Goal: Entertainment & Leisure: Consume media (video, audio)

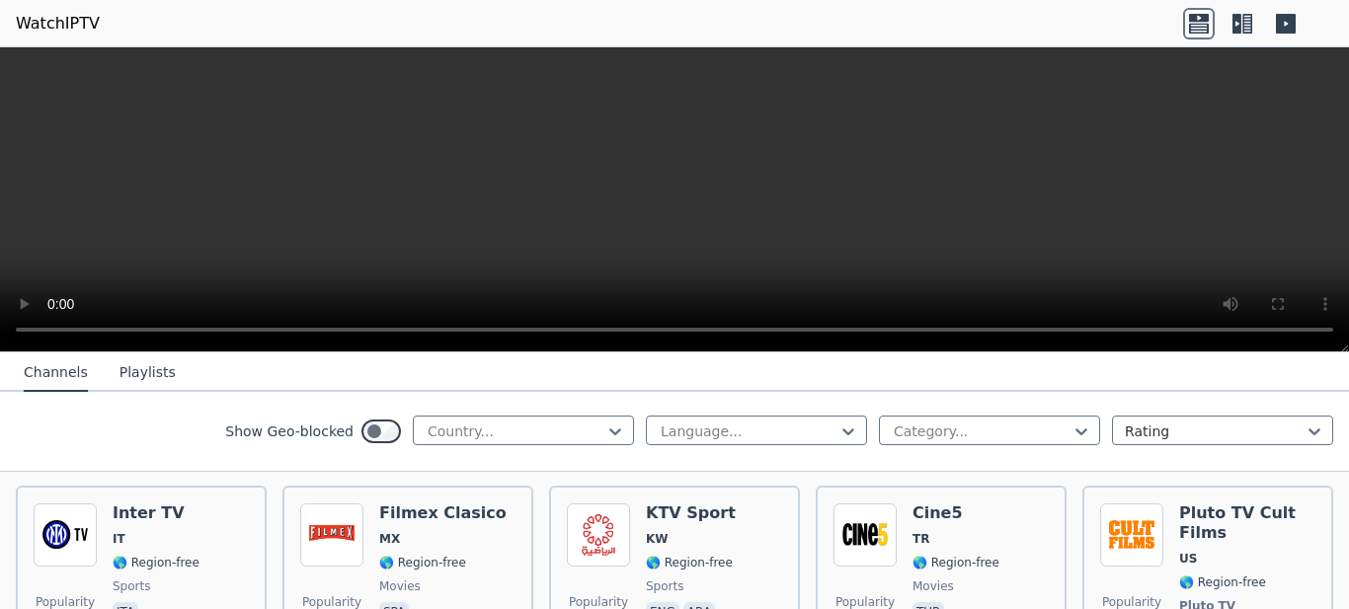
scroll to position [1679, 0]
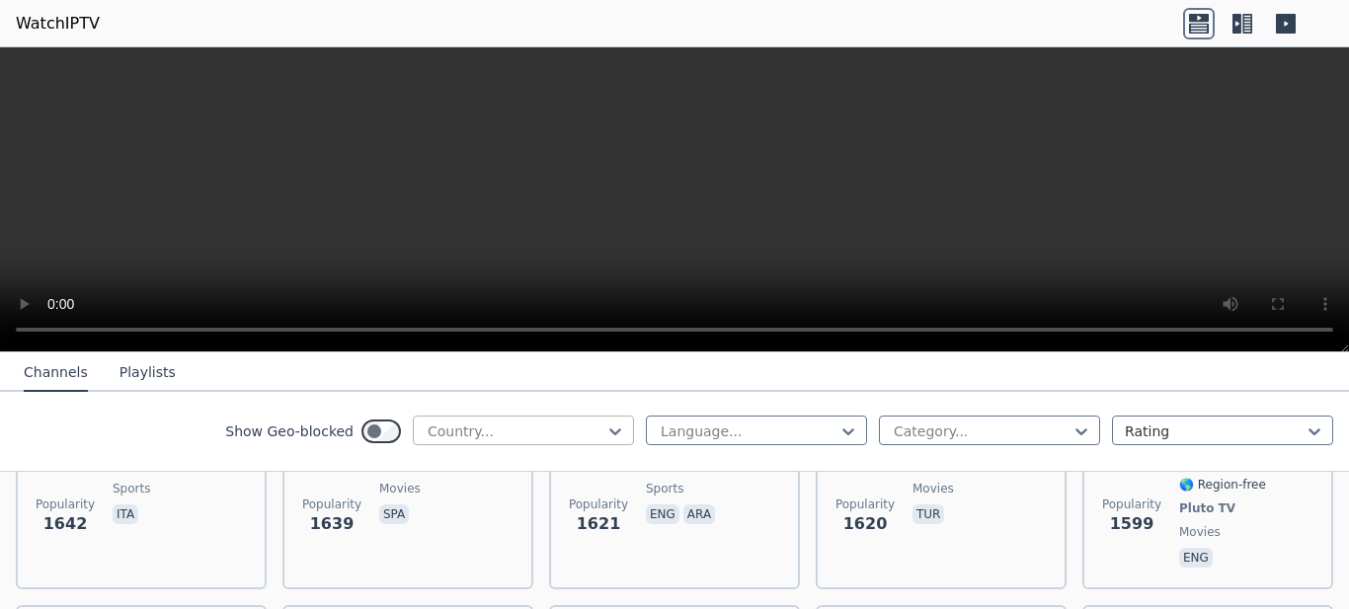
click at [583, 422] on div at bounding box center [516, 432] width 180 height 20
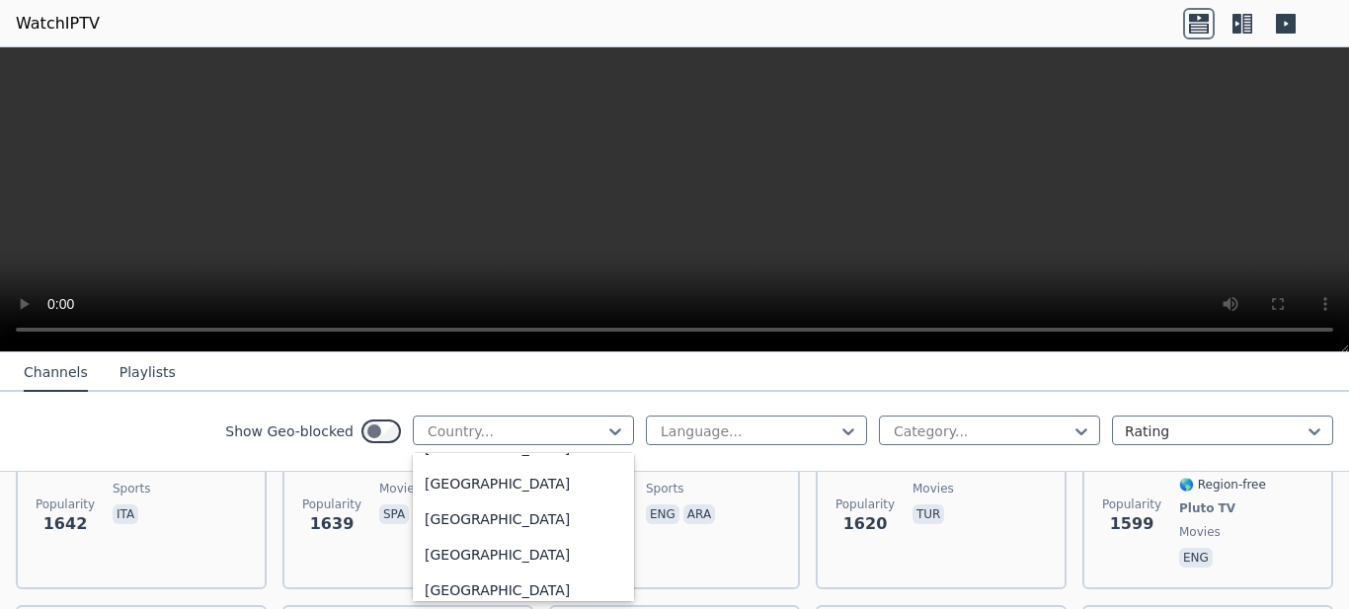
scroll to position [6907, 0]
click at [498, 549] on div "[GEOGRAPHIC_DATA]" at bounding box center [523, 556] width 221 height 36
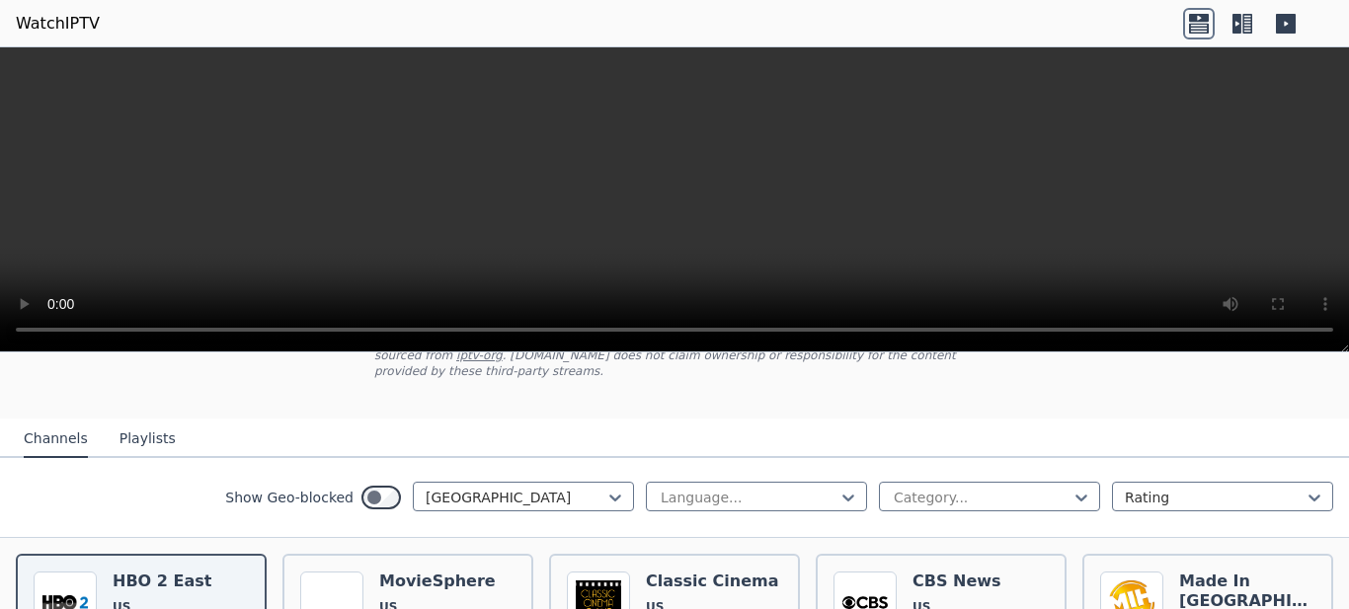
scroll to position [395, 0]
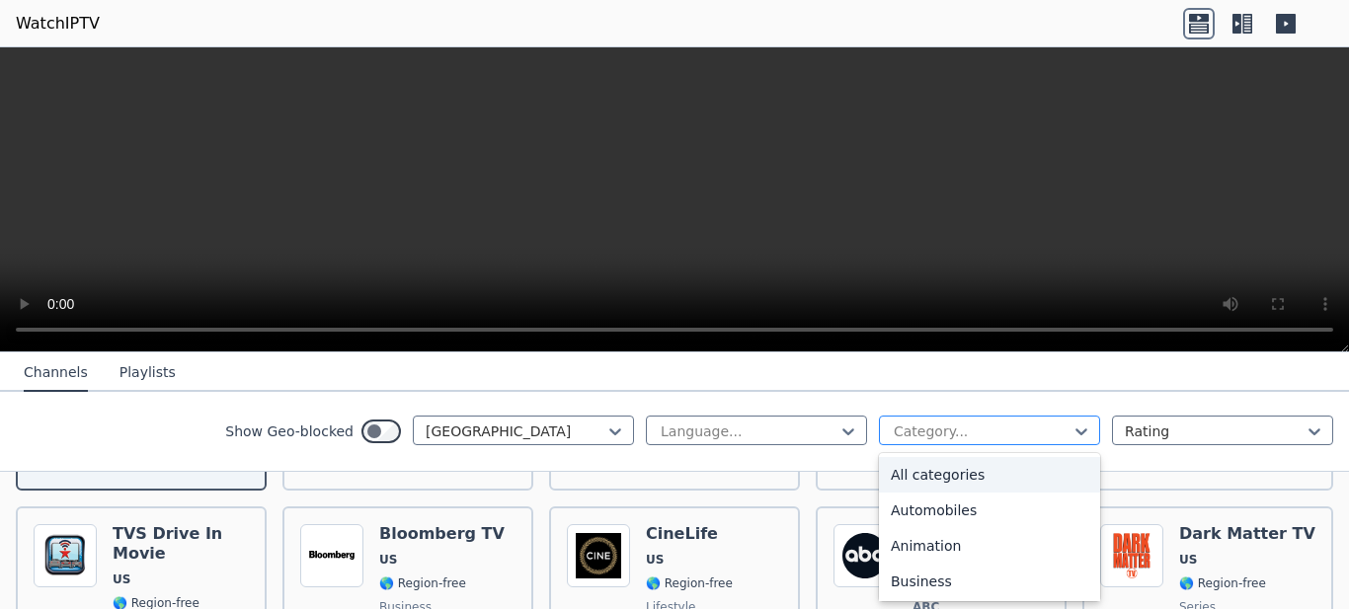
click at [1026, 431] on div at bounding box center [982, 432] width 180 height 20
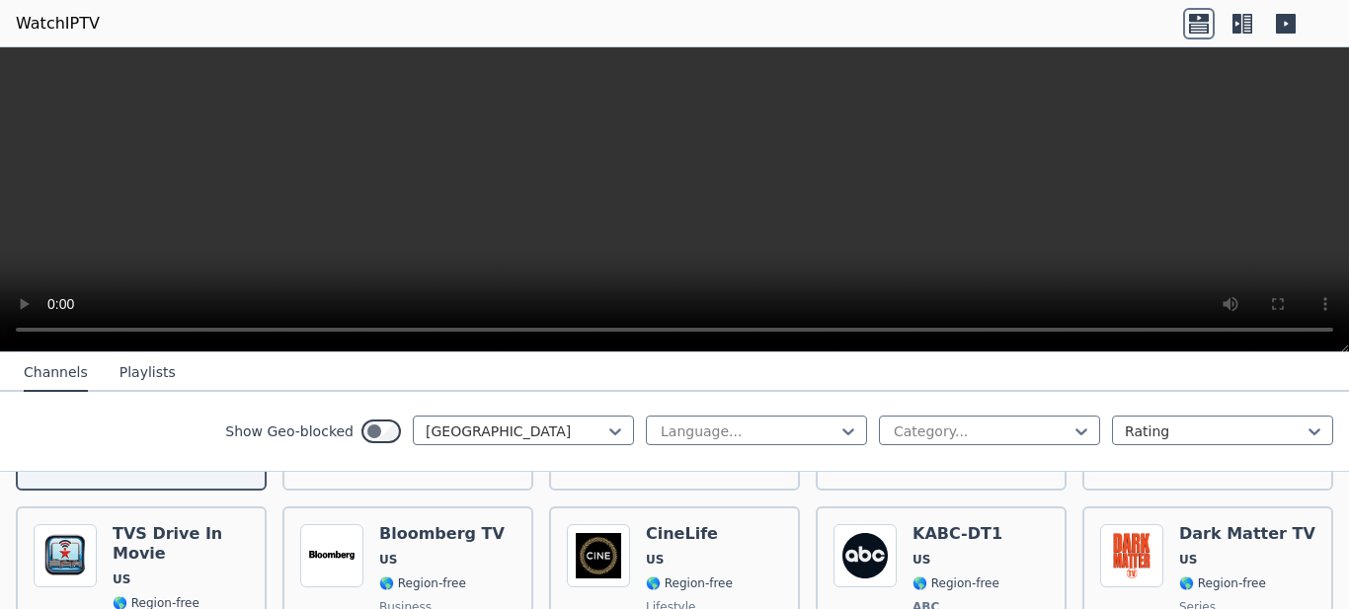
click at [1048, 386] on nav "Channels Playlists" at bounding box center [674, 373] width 1349 height 40
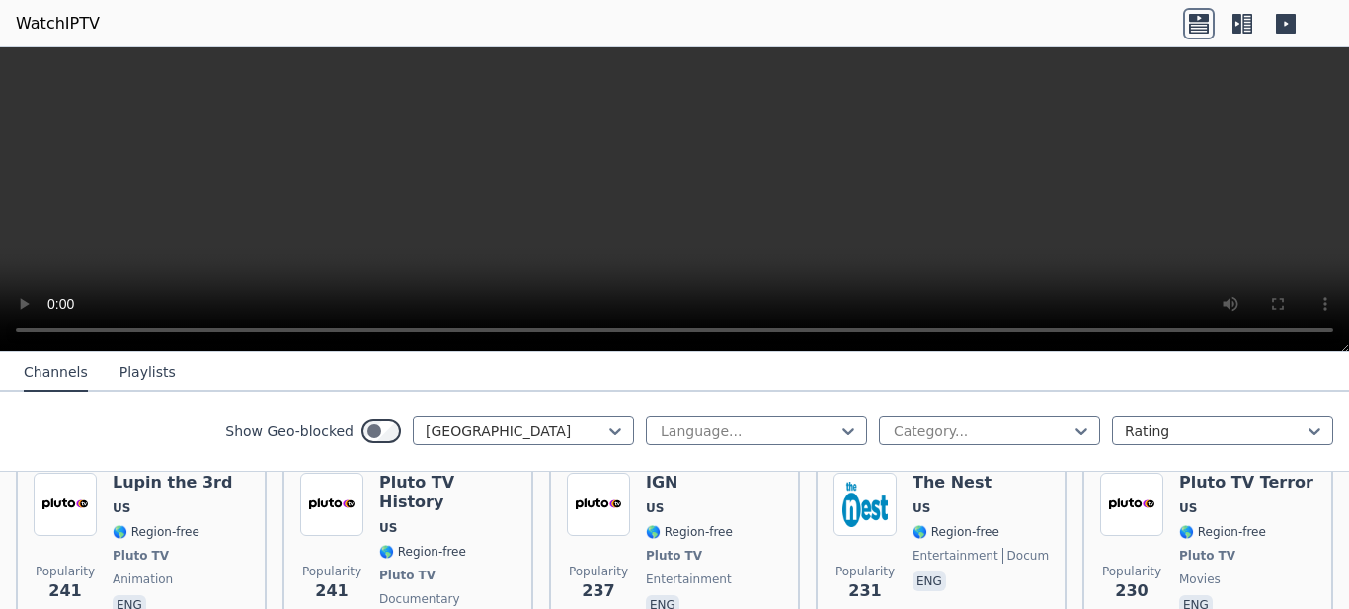
scroll to position [5136, 0]
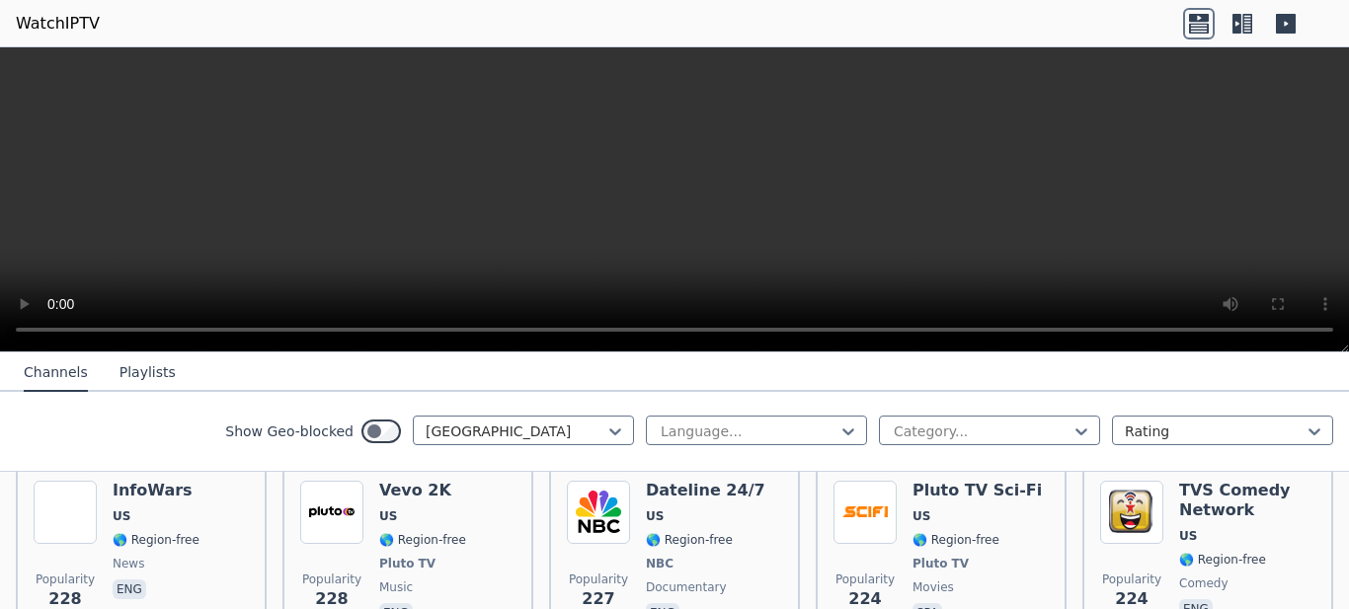
click at [1233, 23] on icon at bounding box center [1237, 24] width 9 height 20
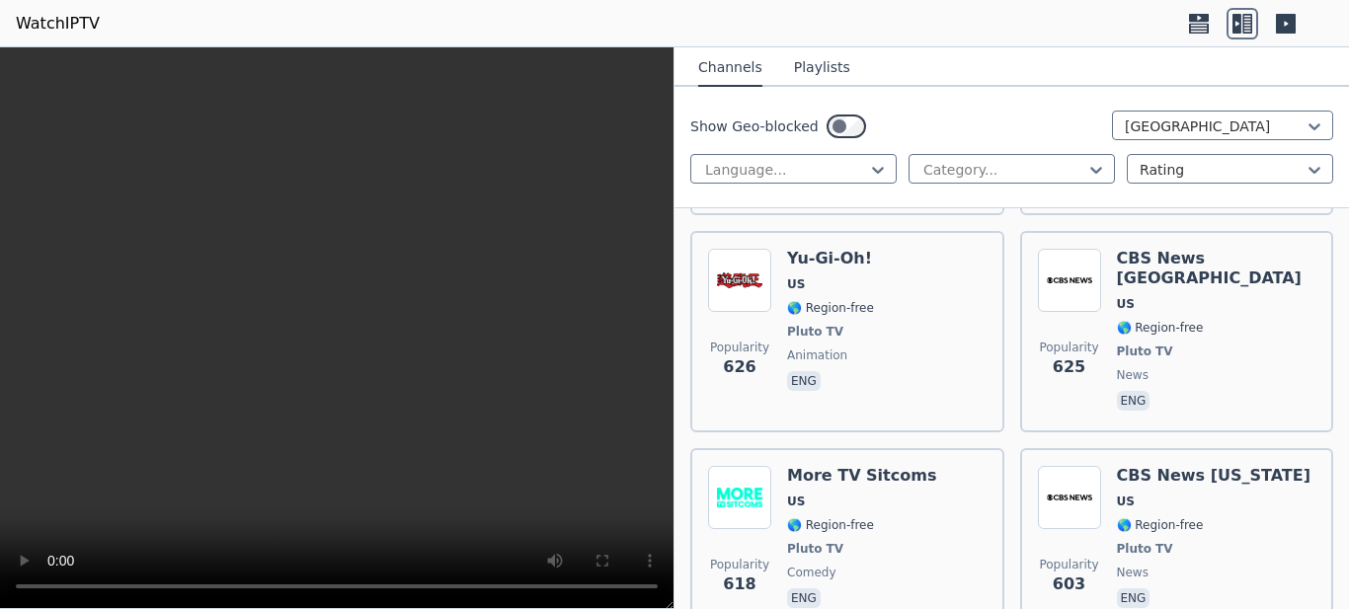
scroll to position [6123, 0]
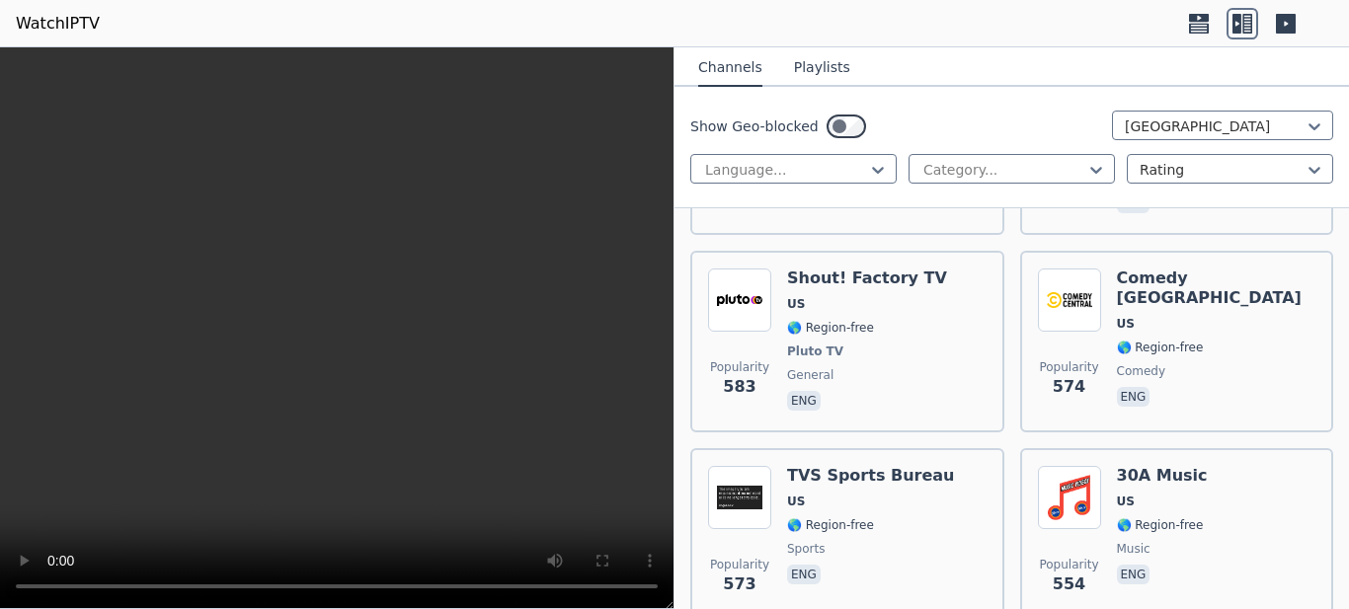
click at [809, 73] on button "Playlists" at bounding box center [822, 68] width 56 height 38
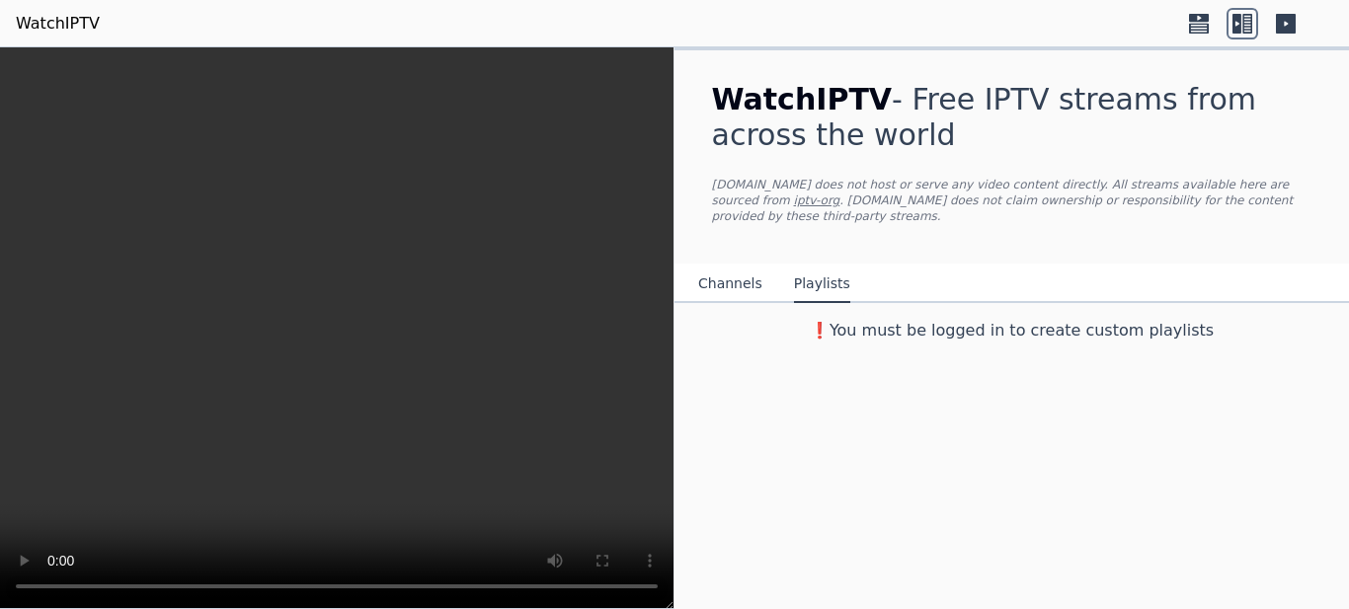
scroll to position [0, 0]
click at [722, 266] on button "Channels" at bounding box center [730, 285] width 64 height 38
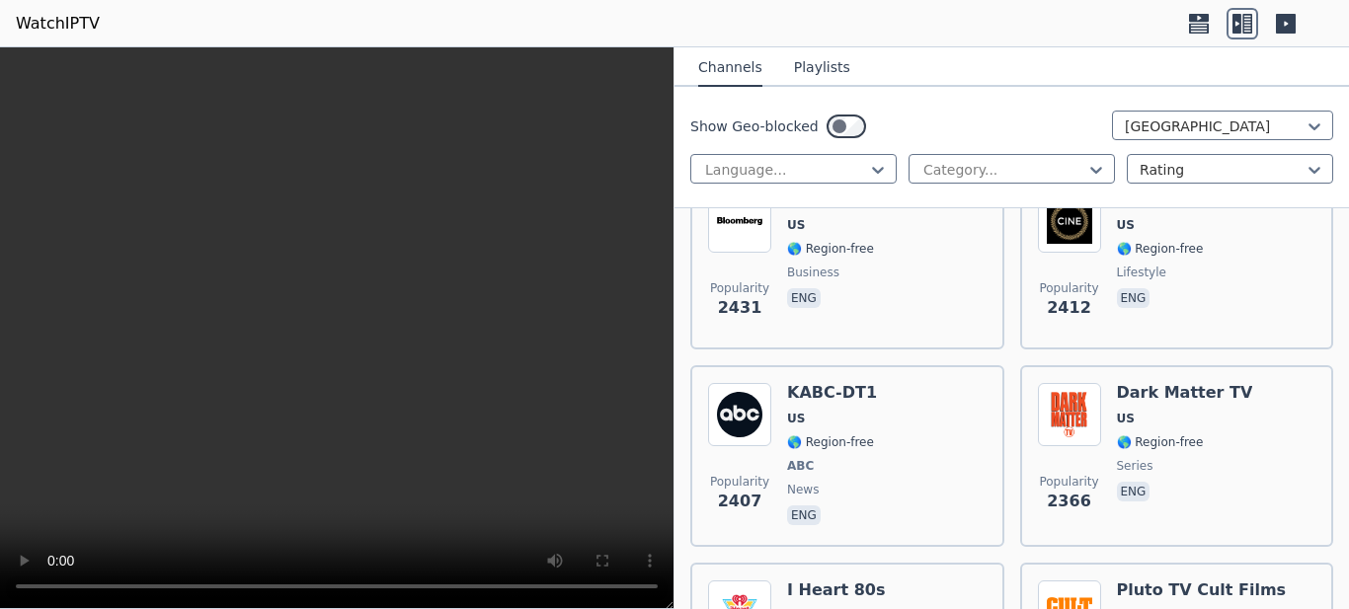
scroll to position [889, 0]
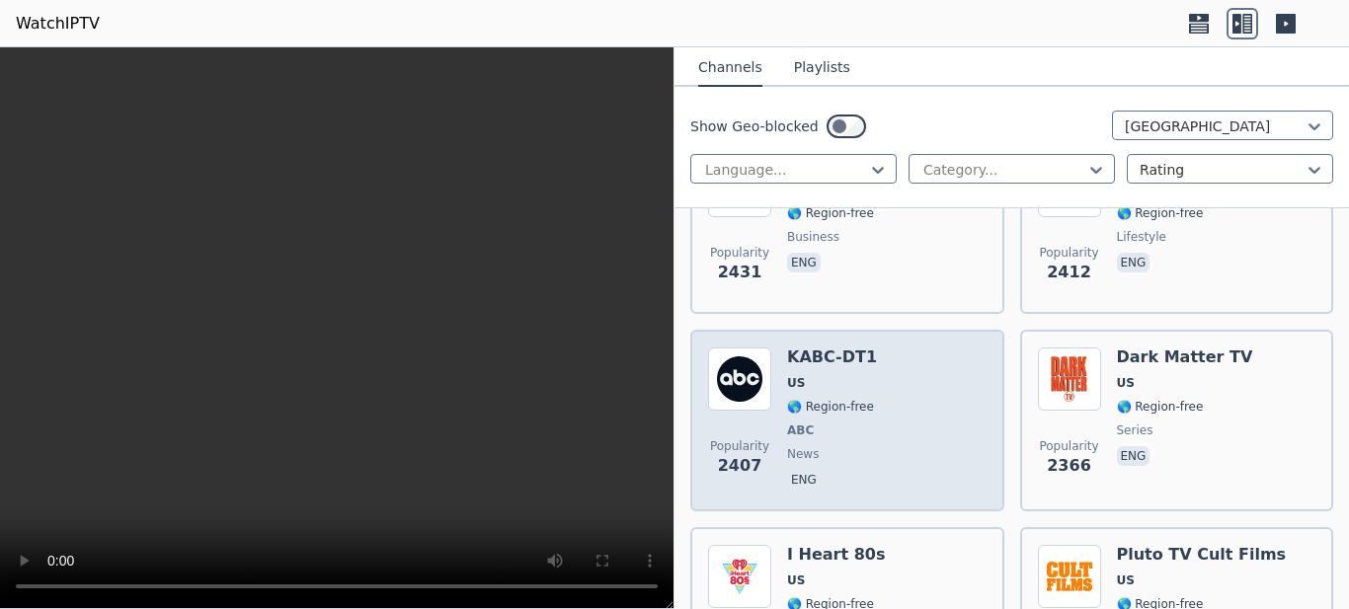
click at [824, 399] on span "🌎 Region-free" at bounding box center [830, 407] width 87 height 16
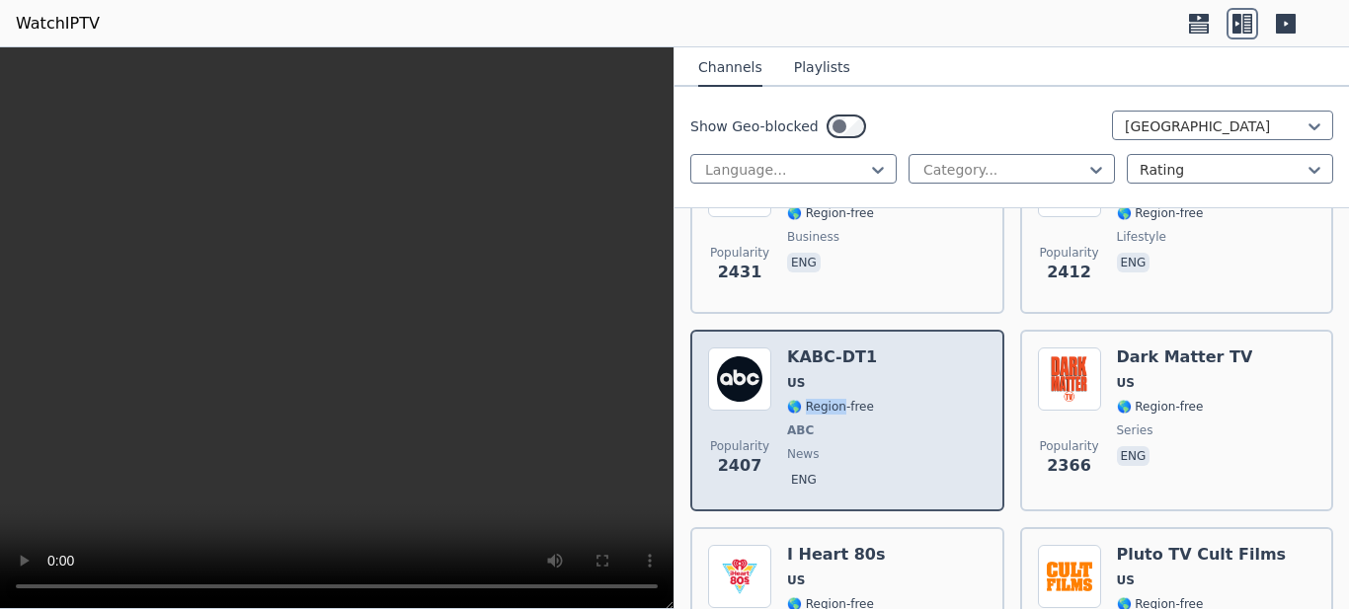
click at [738, 363] on img at bounding box center [739, 379] width 63 height 63
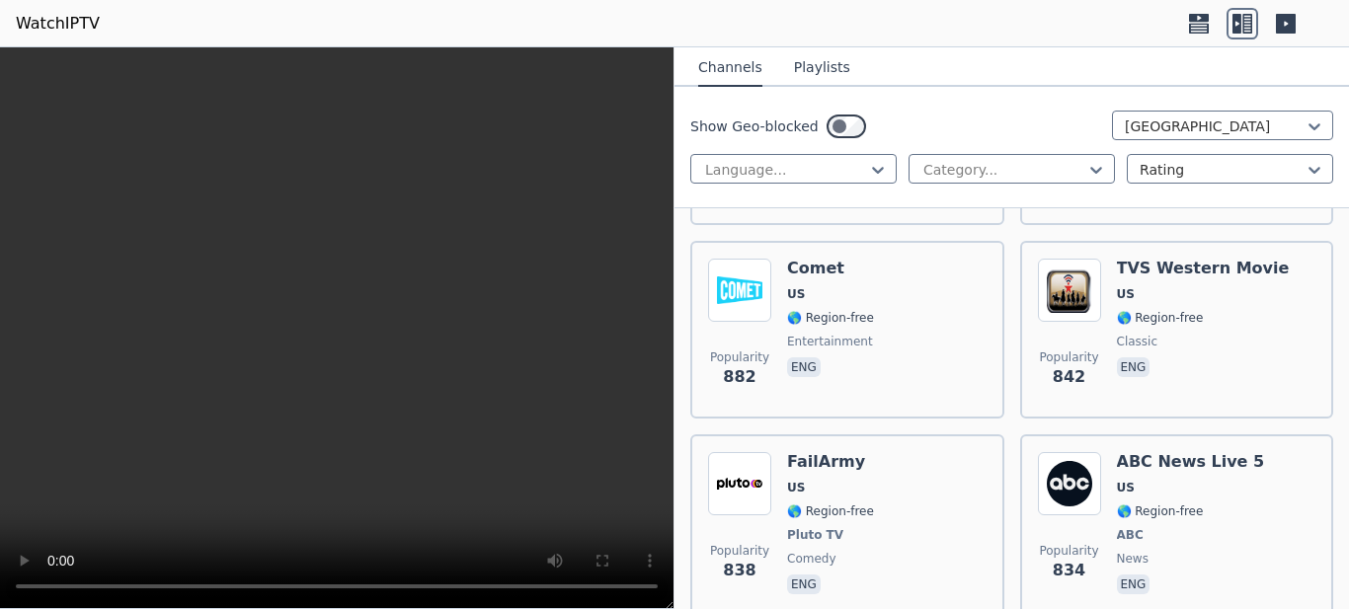
scroll to position [3654, 0]
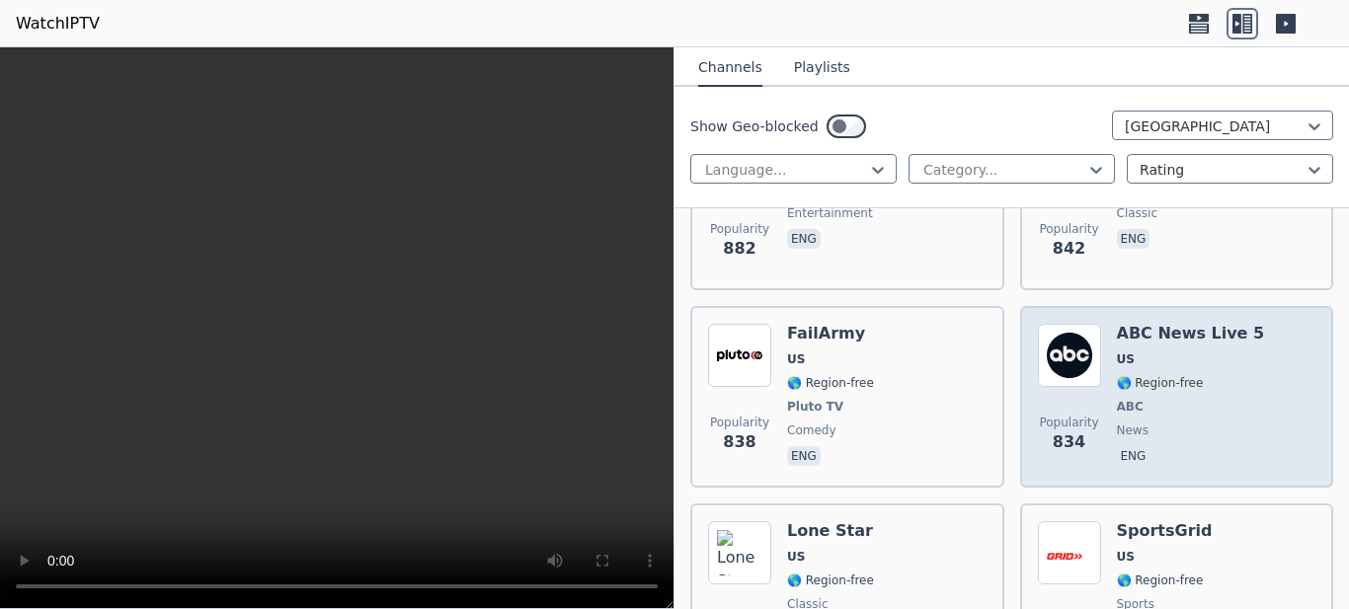
click at [1136, 330] on div "ABC News Live 5 US 🌎 Region-free ABC news eng" at bounding box center [1191, 397] width 148 height 146
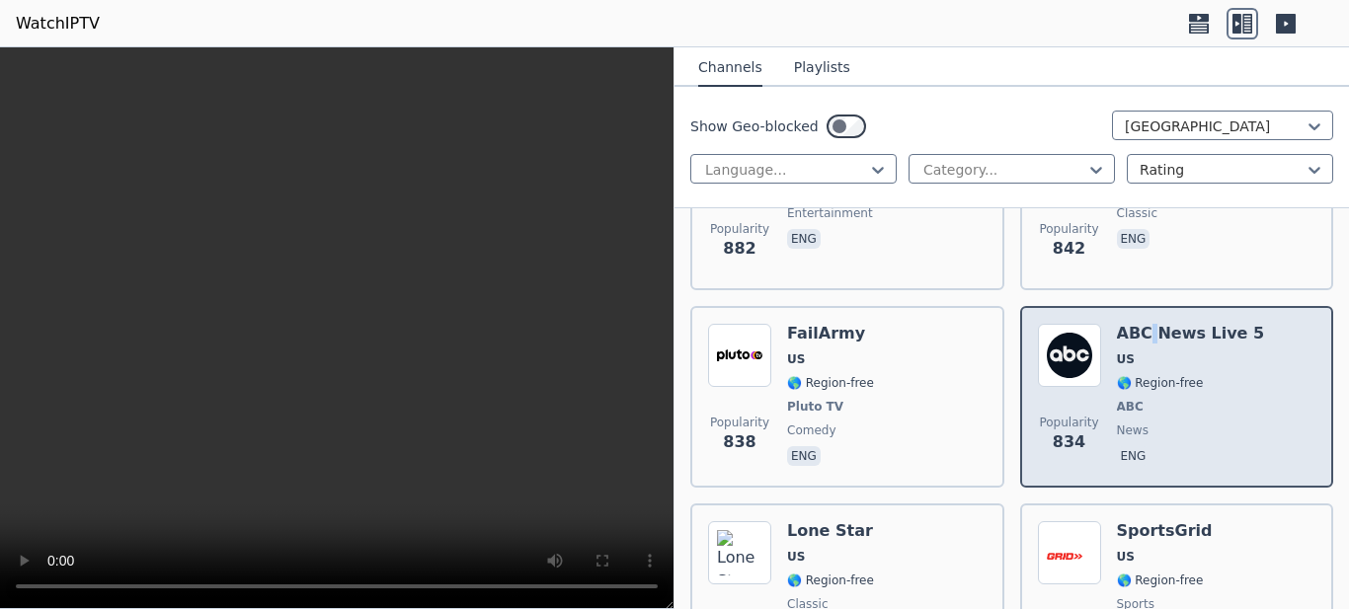
click at [1136, 330] on div "ABC News Live 5 US 🌎 Region-free ABC news eng" at bounding box center [1191, 397] width 148 height 146
